Goal: Connect with others

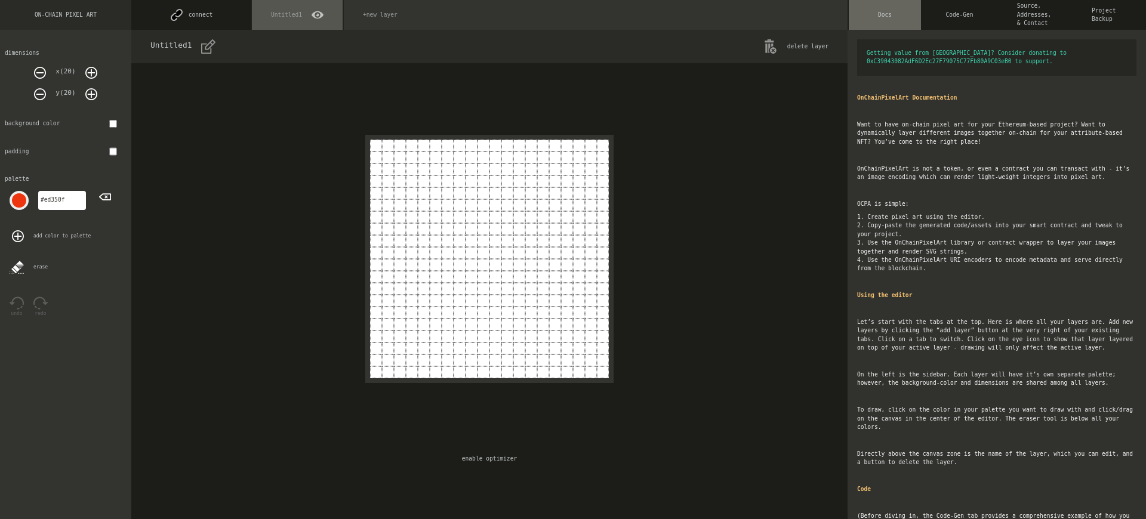
click at [191, 15] on button "connect" at bounding box center [190, 15] width 119 height 30
